Goal: Information Seeking & Learning: Find specific fact

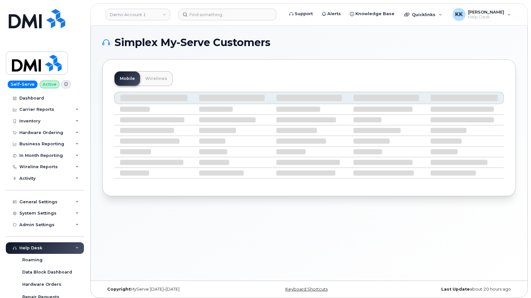
click at [113, 229] on div "Simplex My-Serve Customers Mobile Wirelines" at bounding box center [309, 153] width 437 height 255
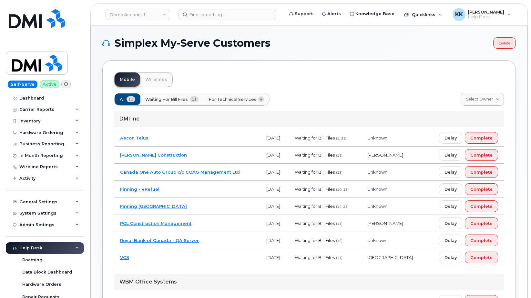
click at [217, 158] on td "Borger Construction" at bounding box center [187, 155] width 146 height 17
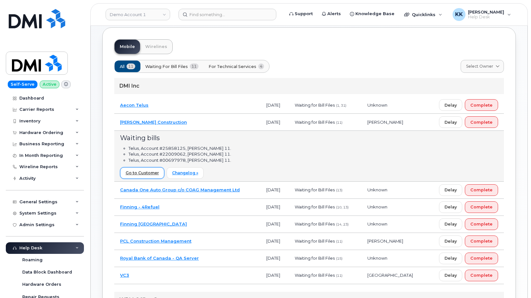
scroll to position [66, 0]
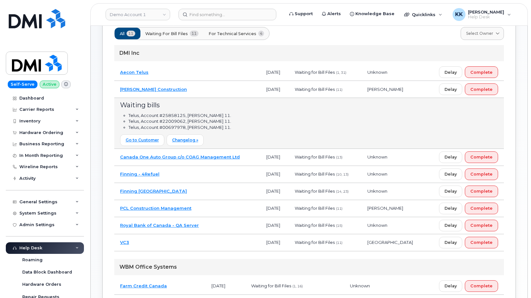
click at [223, 212] on td "PCL Construction Management" at bounding box center [187, 208] width 146 height 17
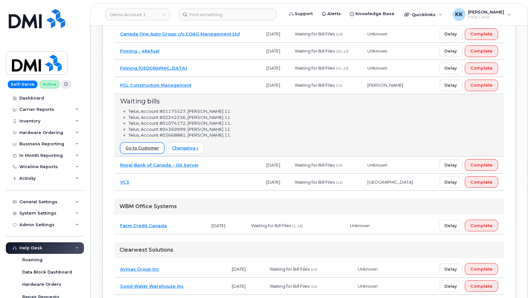
scroll to position [197, 0]
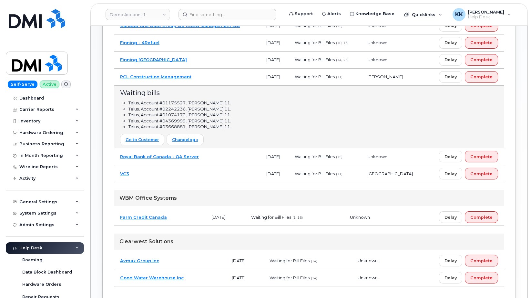
click at [184, 174] on td "VC3" at bounding box center [187, 174] width 146 height 17
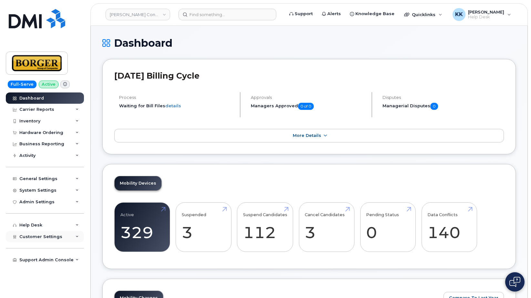
click at [53, 240] on div "Customer Settings" at bounding box center [45, 237] width 78 height 12
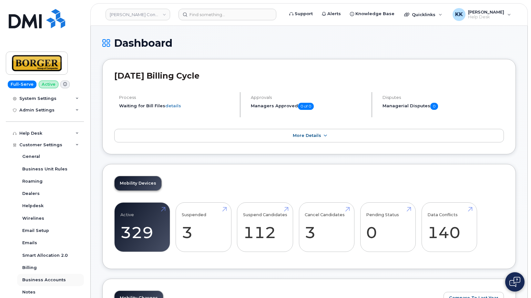
scroll to position [124, 0]
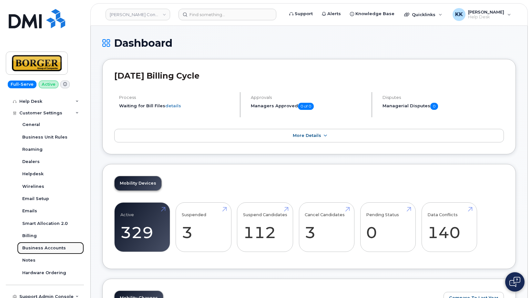
click at [51, 249] on div "Business Accounts" at bounding box center [44, 249] width 44 height 6
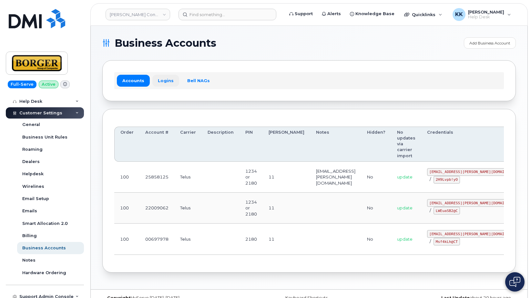
click at [163, 79] on link "Logins" at bounding box center [165, 81] width 27 height 12
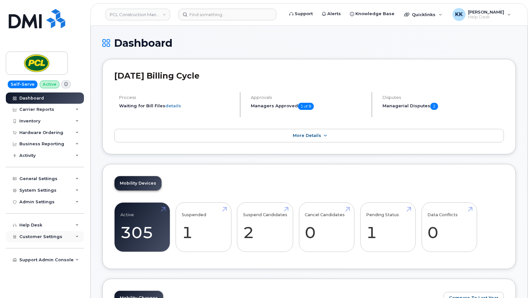
click at [33, 236] on span "Customer Settings" at bounding box center [40, 237] width 43 height 5
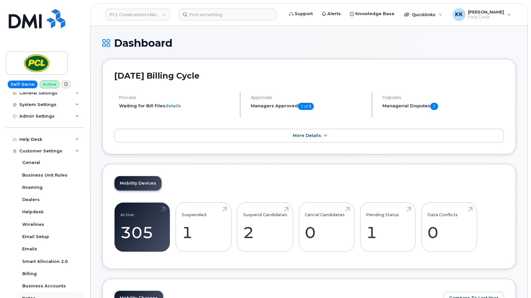
scroll to position [124, 0]
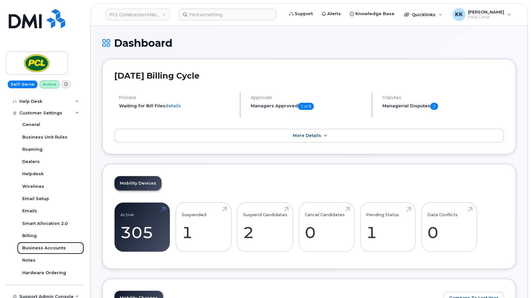
click at [46, 247] on div "Business Accounts" at bounding box center [44, 249] width 44 height 6
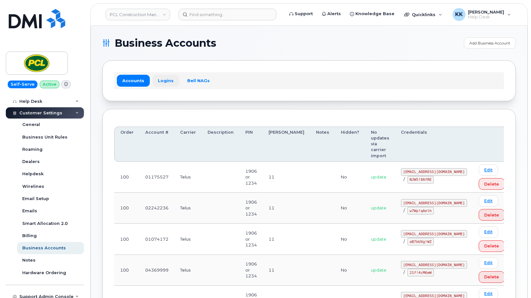
click at [157, 82] on link "Logins" at bounding box center [165, 81] width 27 height 12
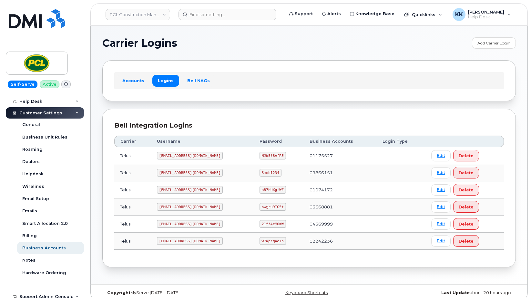
click at [172, 156] on code "pcl1175527@simplexmobility.com" at bounding box center [190, 156] width 66 height 8
click at [272, 157] on code "NJW5!8AfRE" at bounding box center [272, 156] width 26 height 8
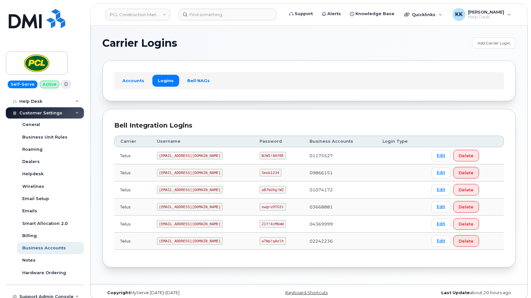
click at [272, 157] on code "NJW5!8AfRE" at bounding box center [272, 156] width 26 height 8
click at [201, 171] on code "pcl9866151@simplexmobility.com" at bounding box center [190, 173] width 66 height 8
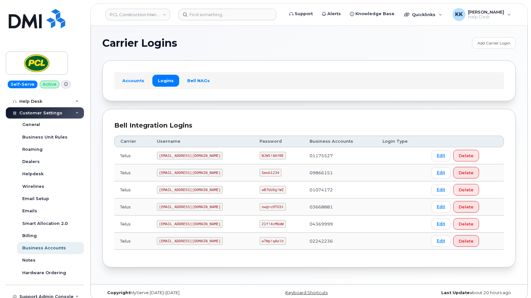
click at [201, 171] on code "pcl9866151@simplexmobility.com" at bounding box center [190, 173] width 66 height 8
click at [271, 173] on code "Smob1234" at bounding box center [270, 173] width 22 height 8
click at [205, 187] on code "pcl1074172@simplexmobility.com" at bounding box center [190, 190] width 66 height 8
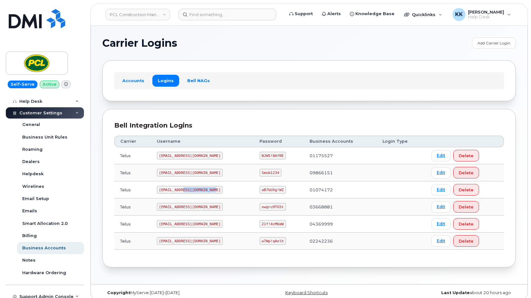
click at [205, 187] on code "pcl1074172@simplexmobility.com" at bounding box center [190, 190] width 66 height 8
click at [277, 190] on code "aB7bUXg!WZ" at bounding box center [272, 190] width 26 height 8
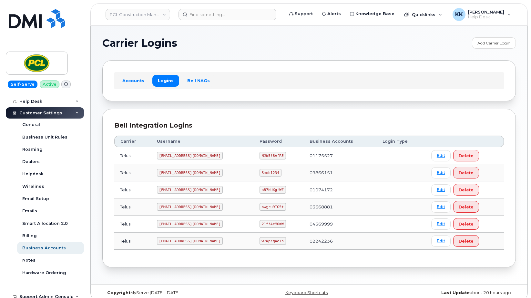
click at [213, 206] on code "pcl3668881@simplexmobility.com" at bounding box center [190, 207] width 66 height 8
click at [270, 209] on code "ow@ru9TG5t" at bounding box center [272, 207] width 26 height 8
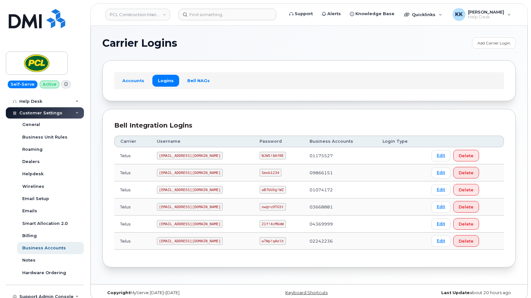
click at [270, 209] on code "ow@ru9TG5t" at bounding box center [272, 207] width 26 height 8
click at [193, 226] on code "pcl4369999@simplexmobility.com" at bounding box center [190, 224] width 66 height 8
click at [273, 225] on code "21f!4cM6mW" at bounding box center [272, 224] width 26 height 8
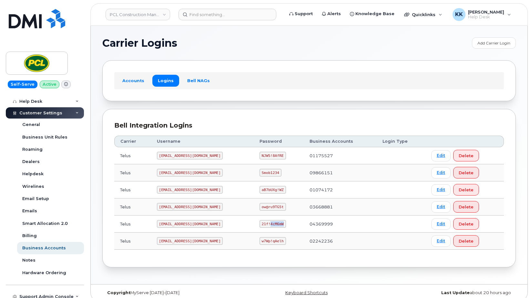
click at [273, 225] on code "21f!4cM6mW" at bounding box center [272, 224] width 26 height 8
click at [211, 241] on code "pcl2242236@simplexmobility.com" at bounding box center [190, 241] width 66 height 8
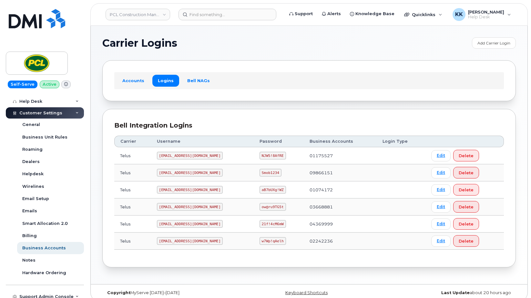
click at [277, 243] on code "w7Wp!qAelh" at bounding box center [272, 241] width 26 height 8
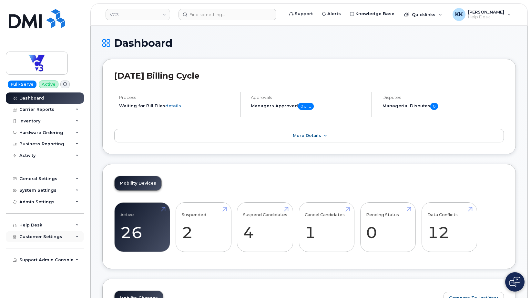
click at [36, 232] on div "Customer Settings" at bounding box center [45, 237] width 78 height 12
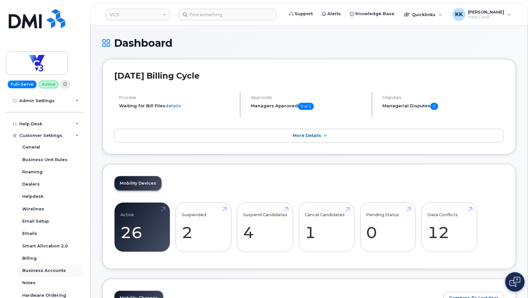
scroll to position [124, 0]
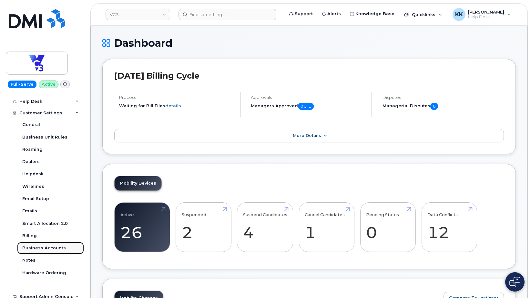
click at [53, 248] on div "Business Accounts" at bounding box center [44, 249] width 44 height 6
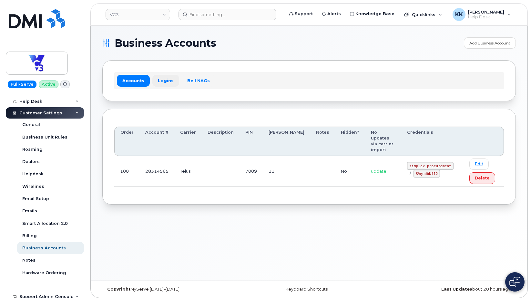
click at [169, 82] on link "Logins" at bounding box center [165, 81] width 27 height 12
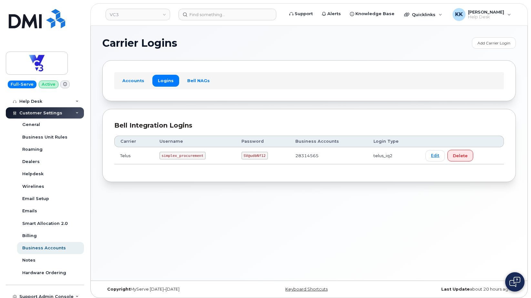
click at [168, 157] on code "simplex_procurement" at bounding box center [182, 156] width 46 height 8
click at [248, 158] on code "SV@udbNf12" at bounding box center [254, 156] width 26 height 8
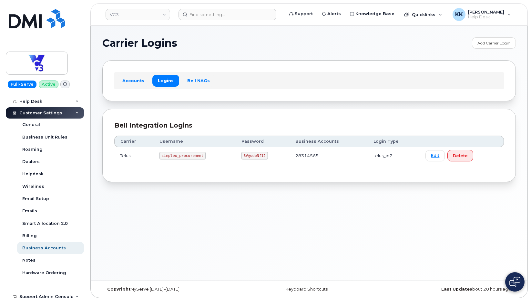
click at [248, 158] on code "SV@udbNf12" at bounding box center [254, 156] width 26 height 8
click at [191, 155] on code "simplex_procurement" at bounding box center [182, 156] width 46 height 8
click at [246, 156] on code "SV@udbNf12" at bounding box center [254, 156] width 26 height 8
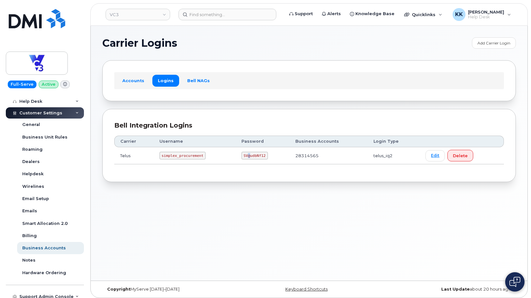
click at [246, 156] on code "SV@udbNf12" at bounding box center [254, 156] width 26 height 8
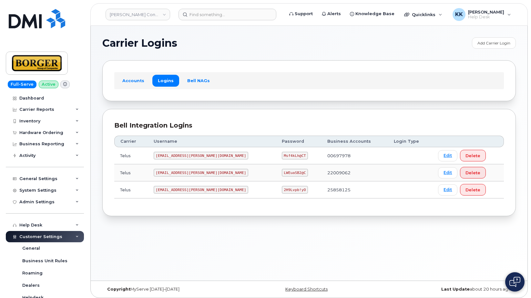
scroll to position [124, 0]
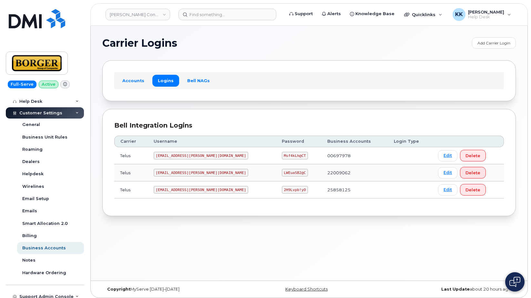
click at [177, 156] on code "[EMAIL_ADDRESS][PERSON_NAME][DOMAIN_NAME]" at bounding box center [201, 156] width 95 height 8
click at [282, 156] on code "Msf4kLh@CT" at bounding box center [295, 156] width 26 height 8
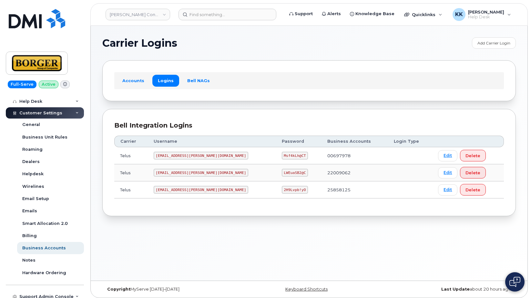
click at [282, 156] on code "Msf4kLh@CT" at bounding box center [295, 156] width 26 height 8
click at [200, 170] on code "[EMAIL_ADDRESS][PERSON_NAME][DOMAIN_NAME]" at bounding box center [201, 173] width 95 height 8
click at [282, 174] on code "LWEuaSB2@C" at bounding box center [295, 173] width 26 height 8
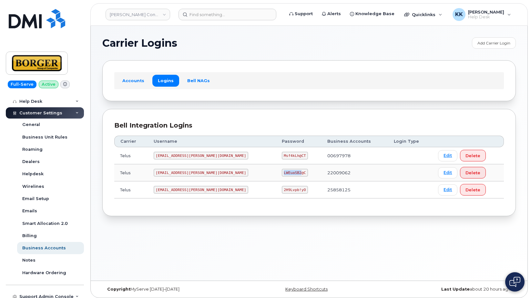
click at [282, 174] on code "LWEuaSB2@C" at bounding box center [295, 173] width 26 height 8
click at [191, 191] on code "[EMAIL_ADDRESS][PERSON_NAME][DOMAIN_NAME]" at bounding box center [201, 190] width 95 height 8
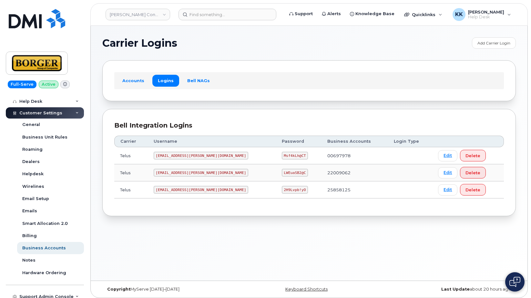
click at [282, 190] on code "2H9Lvpb!yO" at bounding box center [295, 190] width 26 height 8
